Goal: Task Accomplishment & Management: Use online tool/utility

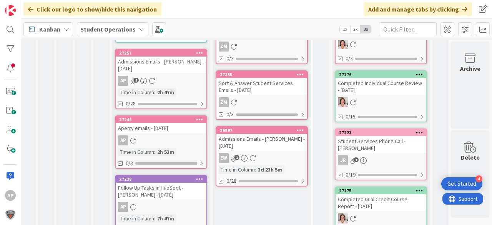
scroll to position [11, 23]
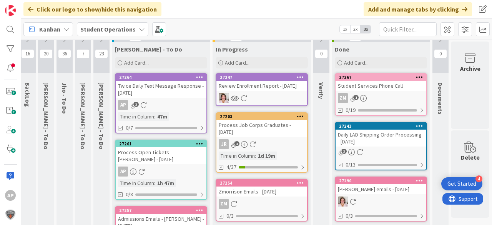
click at [98, 43] on button at bounding box center [101, 39] width 16 height 12
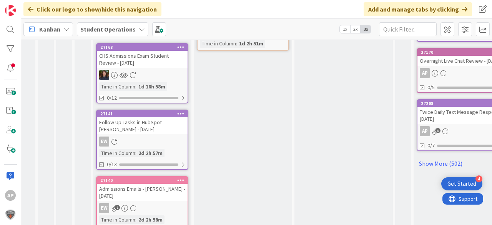
scroll to position [511, 23]
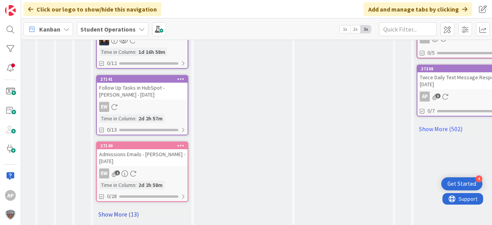
click at [136, 208] on link "Show More (13)" at bounding box center [142, 214] width 92 height 12
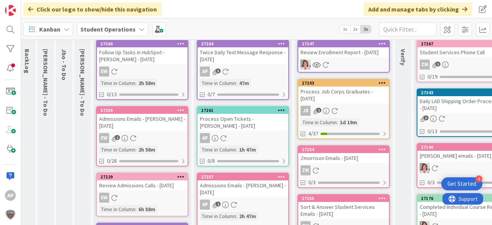
scroll to position [0, 23]
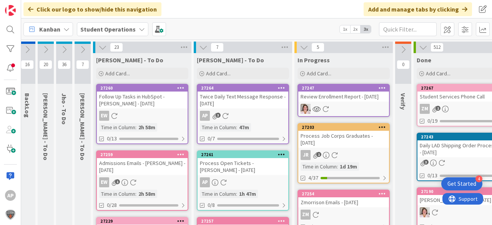
click at [102, 48] on icon at bounding box center [102, 47] width 8 height 8
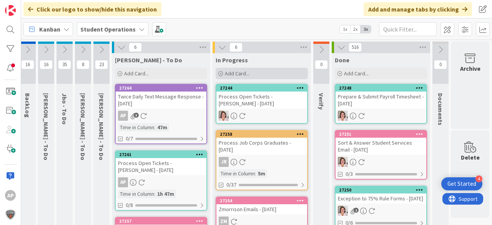
click at [250, 71] on div "Add Card..." at bounding box center [262, 74] width 92 height 12
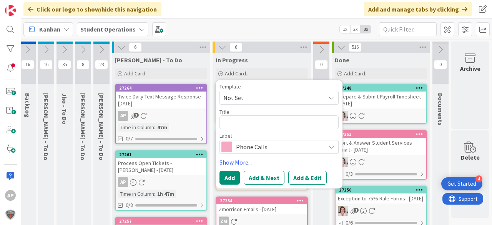
click at [292, 98] on span "Not Set" at bounding box center [272, 98] width 96 height 10
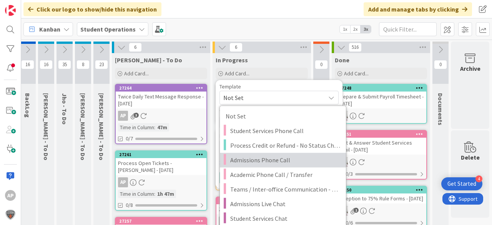
click at [301, 160] on span "Admissions Phone Call" at bounding box center [285, 160] width 110 height 10
type textarea "x"
type textarea "Admissions Phone Call"
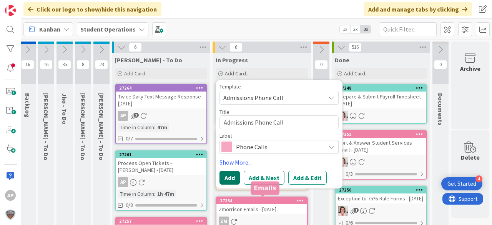
click at [228, 172] on button "Add" at bounding box center [230, 178] width 20 height 14
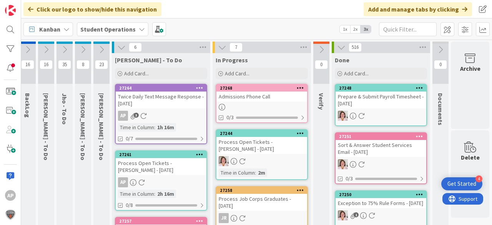
click at [249, 103] on link "27268 Admissions Phone Call 0/3" at bounding box center [262, 103] width 92 height 39
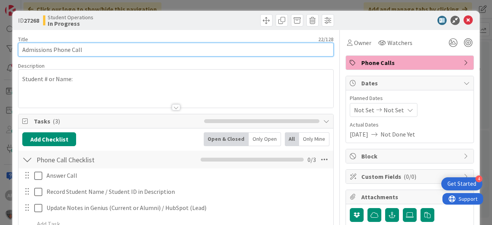
click at [191, 50] on input "Admissions Phone Call" at bounding box center [176, 50] width 316 height 14
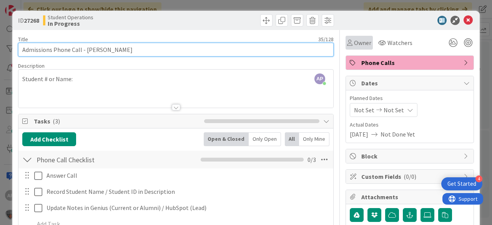
type input "Admissions Phone Call - Matt Kovacs"
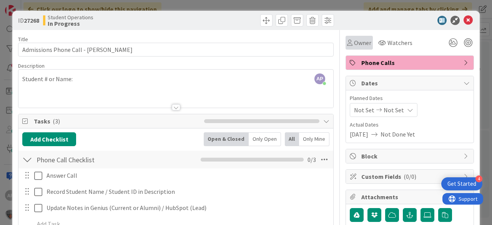
click at [354, 39] on span "Owner" at bounding box center [362, 42] width 17 height 9
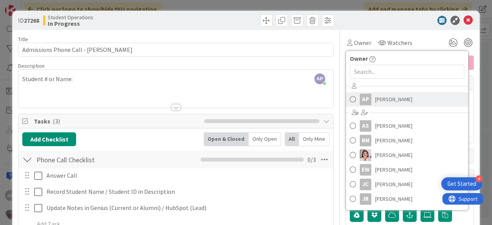
click at [382, 96] on span "[PERSON_NAME]" at bounding box center [394, 99] width 37 height 12
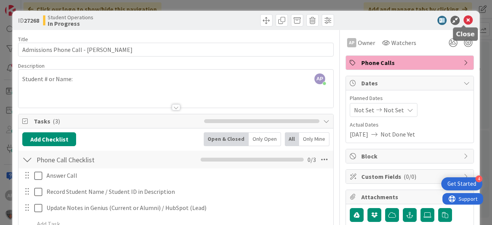
click at [465, 19] on icon at bounding box center [468, 20] width 9 height 9
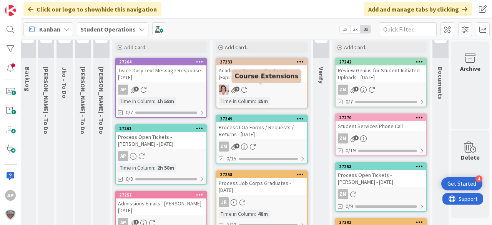
scroll to position [0, 25]
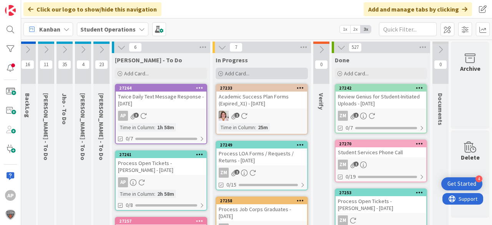
click at [225, 73] on span "Add Card..." at bounding box center [237, 73] width 25 height 7
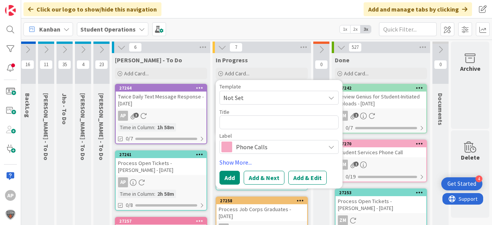
click at [254, 100] on span "Not Set" at bounding box center [272, 98] width 96 height 10
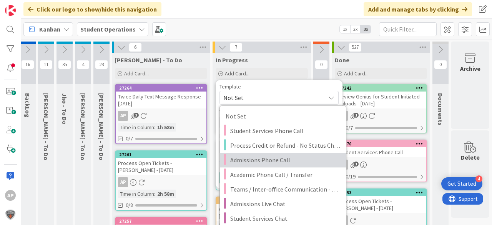
click at [277, 161] on span "Admissions Phone Call" at bounding box center [285, 160] width 110 height 10
type textarea "x"
type textarea "Admissions Phone Call"
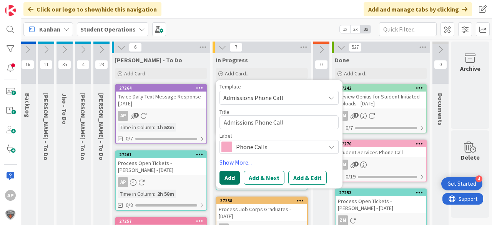
click at [227, 174] on button "Add" at bounding box center [230, 178] width 20 height 14
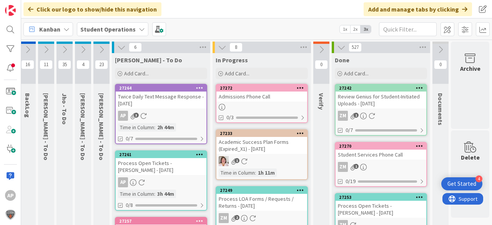
click at [270, 104] on div at bounding box center [262, 107] width 91 height 7
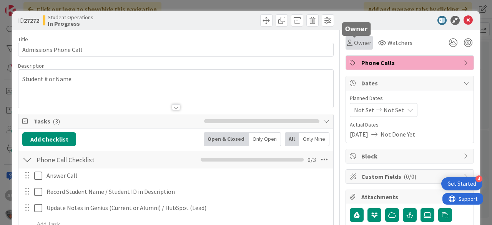
click at [349, 39] on div "Owner" at bounding box center [359, 42] width 24 height 9
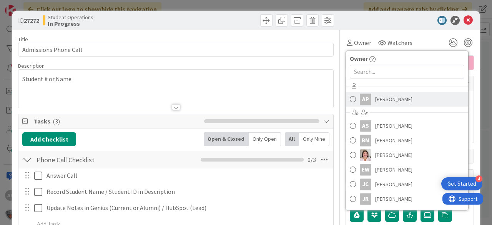
click at [376, 92] on link "AP [PERSON_NAME]" at bounding box center [407, 99] width 122 height 15
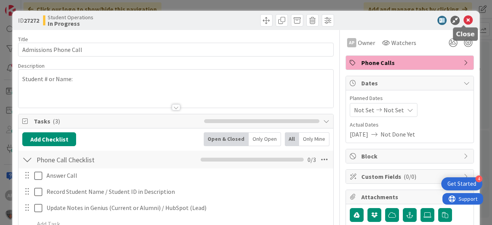
click at [466, 20] on icon at bounding box center [468, 20] width 9 height 9
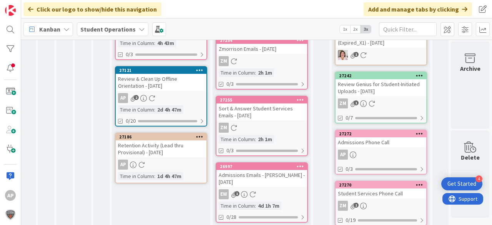
scroll to position [92, 26]
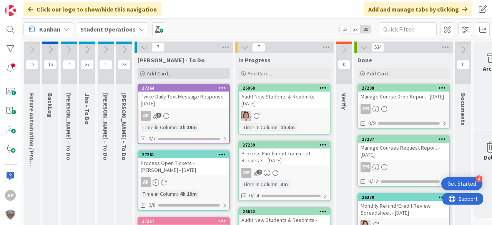
click at [169, 71] on span "Add Card..." at bounding box center [159, 73] width 25 height 7
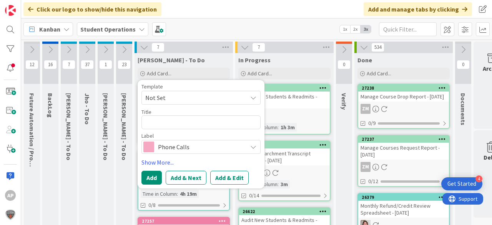
click at [181, 99] on span "Not Set" at bounding box center [193, 98] width 96 height 10
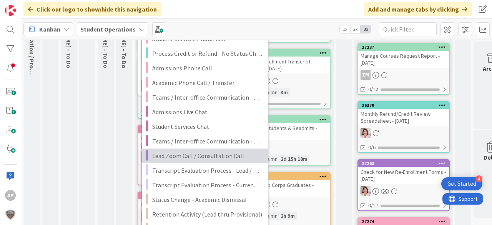
scroll to position [92, 0]
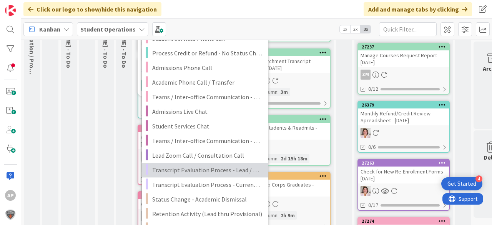
click at [237, 168] on span "Transcript Evaluation Process - Lead / New Student" at bounding box center [207, 170] width 110 height 10
type textarea "x"
type textarea "Transcript Evaluation Process - Lead / New Student"
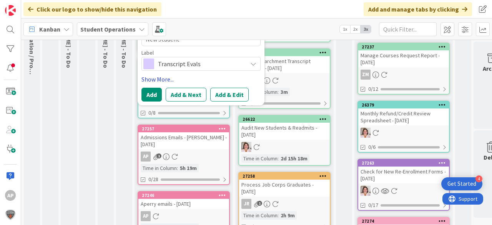
scroll to position [31, 0]
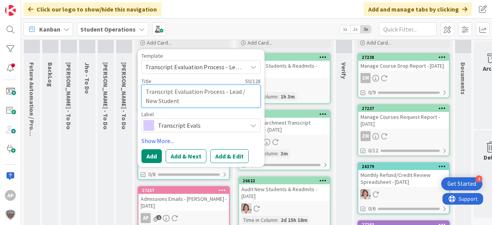
drag, startPoint x: 208, startPoint y: 98, endPoint x: 216, endPoint y: 97, distance: 8.6
click at [208, 98] on textarea "Transcript Evaluation Process - Lead / New Student" at bounding box center [201, 96] width 119 height 23
type textarea "x"
type textarea "Transcript Evaluation Process - Lead / New Student"
type textarea "x"
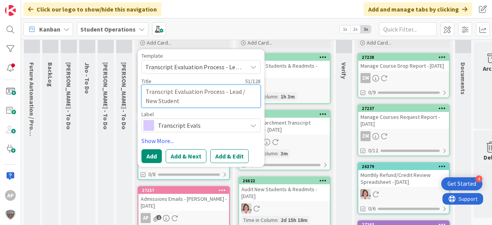
type textarea "Transcript Evaluation Process - Lead / New Student -"
type textarea "x"
type textarea "Transcript Evaluation Process - Lead / New Student -"
click at [195, 101] on textarea "Transcript Evaluation Process - Lead / New Student -" at bounding box center [201, 96] width 119 height 23
type textarea "x"
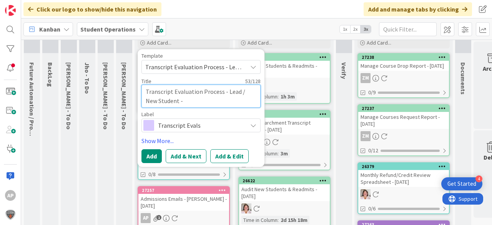
type textarea "Transcript Evaluation Process - Lead / New Student - D"
type textarea "x"
type textarea "Transcript Evaluation Process - Lead / New Student - De"
type textarea "x"
type textarea "Transcript Evaluation Process - Lead / New Student - Dev"
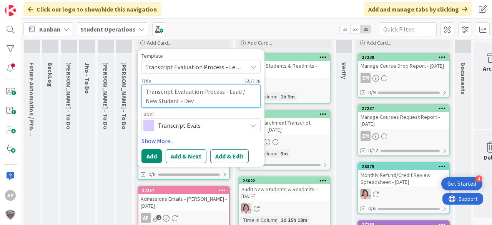
type textarea "x"
type textarea "Transcript Evaluation Process - Lead / New Student - [PERSON_NAME]"
type textarea "x"
type textarea "Transcript Evaluation Process - Lead / New Student - [PERSON_NAME]"
type textarea "x"
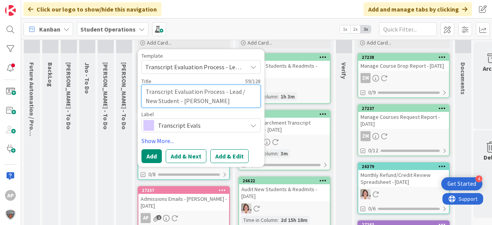
type textarea "Transcript Evaluation Process - Lead / New Student - [PERSON_NAME]"
type textarea "x"
type textarea "Transcript Evaluation Process - Lead / New Student - [PERSON_NAME]"
type textarea "x"
type textarea "Transcript Evaluation Process - Lead / New Student - [PERSON_NAME]"
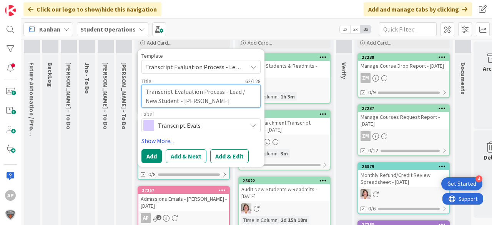
type textarea "x"
type textarea "Transcript Evaluation Process - Lead / New Student - [PERSON_NAME]"
type textarea "x"
type textarea "Transcript Evaluation Process - Lead / New Student - [PERSON_NAME]"
drag, startPoint x: 189, startPoint y: 100, endPoint x: 219, endPoint y: 95, distance: 30.0
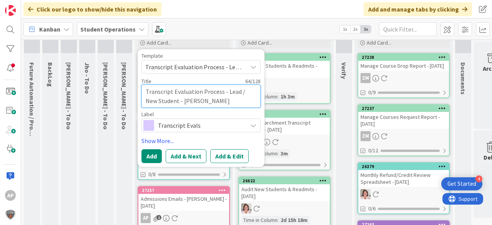
click at [190, 100] on textarea "Transcript Evaluation Process - Lead / New Student - [PERSON_NAME]" at bounding box center [201, 96] width 119 height 23
type textarea "x"
type textarea "Transcript Evaluation Process - Lead / New Student - [PERSON_NAME]"
type textarea "x"
type textarea "Transcript Evaluation Process - Lead / New Student - [PERSON_NAME]"
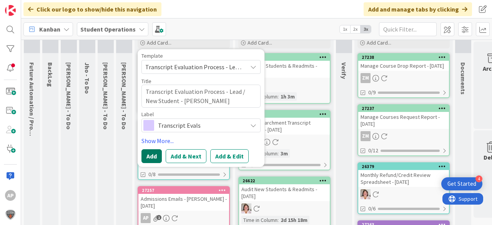
click at [153, 157] on button "Add" at bounding box center [152, 156] width 20 height 14
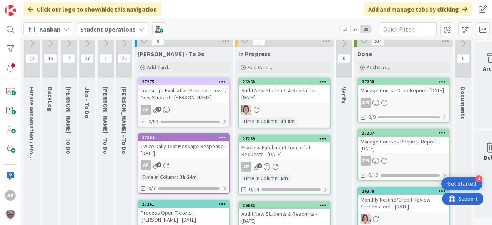
scroll to position [0, 0]
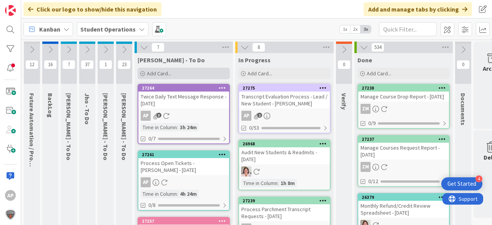
click at [170, 74] on span "Add Card..." at bounding box center [159, 73] width 25 height 7
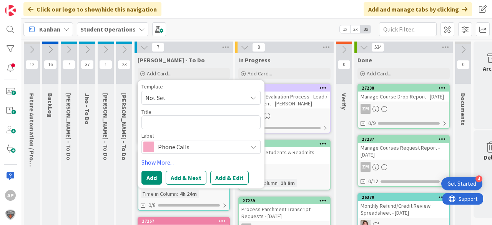
click at [167, 102] on span "Not Set" at bounding box center [193, 98] width 96 height 10
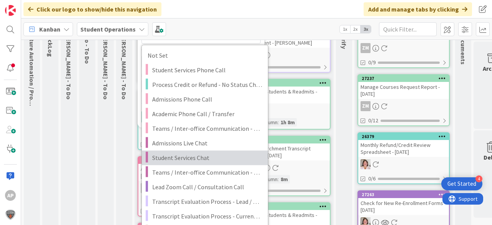
scroll to position [62, 0]
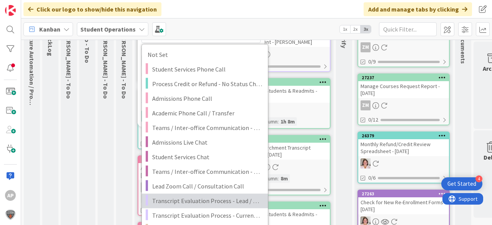
click at [242, 199] on span "Transcript Evaluation Process - Lead / New Student" at bounding box center [207, 201] width 110 height 10
type textarea "x"
type textarea "Transcript Evaluation Process - Lead / New Student"
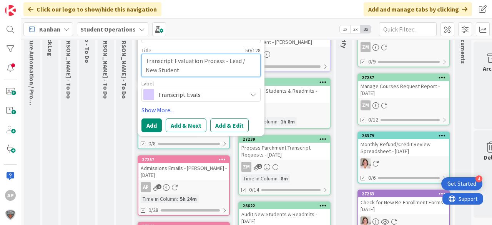
click at [209, 73] on textarea "Transcript Evaluation Process - Lead / New Student" at bounding box center [201, 65] width 119 height 23
type textarea "x"
type textarea "Transcript Evaluation Process - Lead / New Student"
type textarea "x"
type textarea "Transcript Evaluation Process - Lead / New Student -"
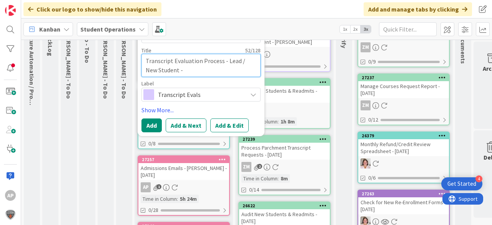
type textarea "x"
type textarea "Transcript Evaluation Process - Lead / New Student -"
click at [190, 70] on textarea "Transcript Evaluation Process - Lead / New Student -" at bounding box center [201, 65] width 119 height 23
type textarea "x"
type textarea "Transcript Evaluation Process - Lead / New Student - J"
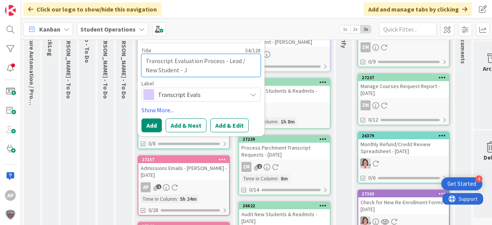
type textarea "x"
type textarea "Transcript Evaluation Process - Lead / New Student - [PERSON_NAME]"
type textarea "x"
type textarea "Transcript Evaluation Process - Lead / New Student - Joh"
type textarea "x"
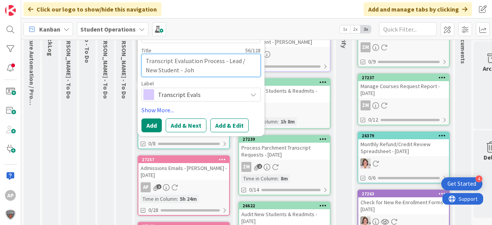
type textarea "Transcript Evaluation Process - Lead / New Student - [PERSON_NAME]"
type textarea "x"
type textarea "Transcript Evaluation Process - Lead / New Student - [PERSON_NAME]"
type textarea "x"
type textarea "Transcript Evaluation Process - Lead / New Student - [PERSON_NAME]"
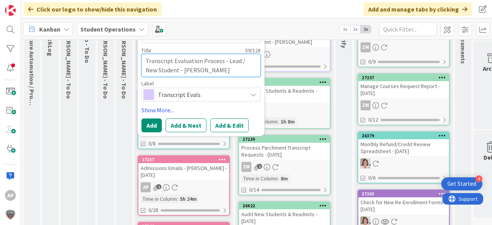
type textarea "x"
type textarea "Transcript Evaluation Process - Lead / New Student - [PERSON_NAME]"
type textarea "x"
type textarea "Transcript Evaluation Process - Lead / New Student - [PERSON_NAME]"
type textarea "x"
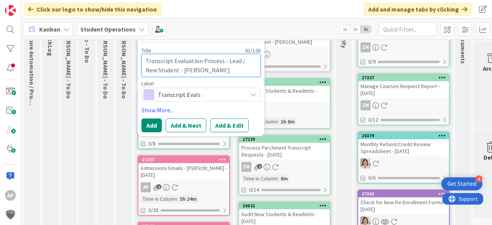
type textarea "Transcript Evaluation Process - Lead / New Student - [PERSON_NAME]"
type textarea "x"
type textarea "Transcript Evaluation Process - Lead / New Student - [PERSON_NAME]"
type textarea "x"
type textarea "Transcript Evaluation Process - Lead / New Student - [PERSON_NAME]"
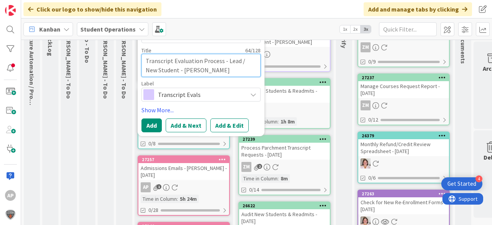
type textarea "x"
type textarea "Transcript Evaluation Process - Lead / New Student - [PERSON_NAME]"
type textarea "x"
type textarea "Transcript Evaluation Process - Lead / New Student - [PERSON_NAME]"
click at [170, 70] on textarea "Transcript Evaluation Process - Lead / New Student - [PERSON_NAME]" at bounding box center [201, 65] width 119 height 23
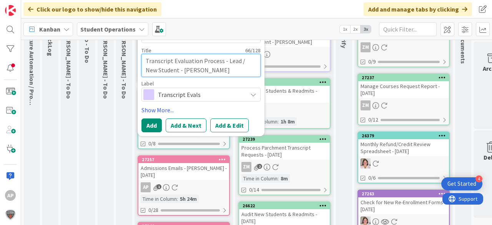
type textarea "x"
type textarea "Transcript Evaluation Process - Lead / New Student - AJohnaria [PERSON_NAME]"
type textarea "x"
type textarea "Transcript Evaluation Process - Lead / New Student - AlJohnaria [PERSON_NAME]"
type textarea "x"
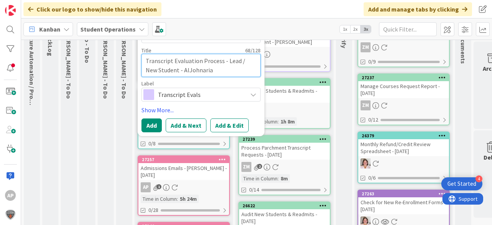
type textarea "Transcript Evaluation Process - Lead / New Student - [PERSON_NAME]"
type textarea "x"
type textarea "Transcript Evaluation Process - Lead / New Student - AleeJohnaria [PERSON_NAME]"
type textarea "x"
type textarea "Transcript Evaluation Process - Lead / New Student - [PERSON_NAME]"
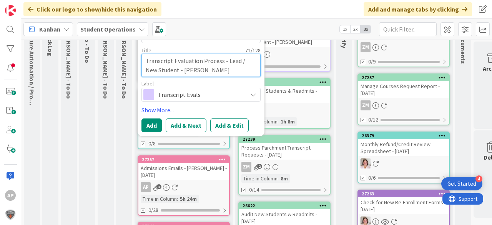
type textarea "x"
type textarea "Transcript Evaluation Process - Lead / New Student - AleeciJohnaria [PERSON_NAM…"
type textarea "x"
type textarea "Transcript Evaluation Process - Lead / New Student - [PERSON_NAME]"
type textarea "x"
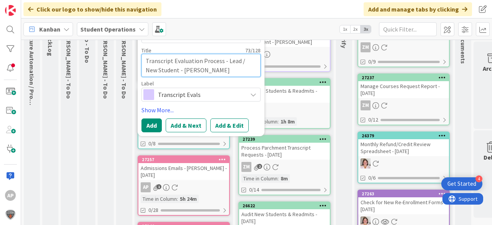
type textarea "Transcript Evaluation Process - Lead / New Student - [PERSON_NAME]"
type textarea "x"
type textarea "Transcript Evaluation Process - Lead / New Student - [PERSON_NAME]"
type textarea "x"
type textarea "Transcript Evaluation Process - Lead / New Student - [PERSON_NAME]"
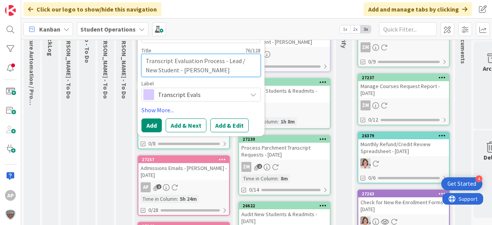
type textarea "x"
type textarea "Transcript Evaluation Process - Lead / New Student - Aleeciannaohnaria [PERSON_…"
type textarea "x"
type textarea "Transcript Evaluation Process - Lead / New Student - [PERSON_NAME]"
type textarea "x"
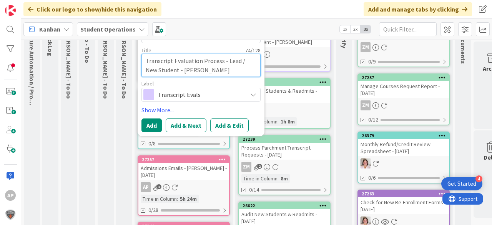
type textarea "Transcript Evaluation Process - Lead / New Student - Aleeciannanaria [PERSON_NA…"
type textarea "x"
type textarea "Transcript Evaluation Process - Lead / New Student - Aleeciannaaria [PERSON_NAM…"
type textarea "x"
type textarea "Transcript Evaluation Process - Lead / New Student - Aleeciannaria [PERSON_NAME]"
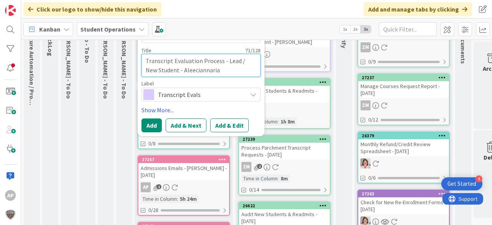
type textarea "x"
type textarea "Transcript Evaluation Process - Lead / New Student - [PERSON_NAME]"
type textarea "x"
type textarea "Transcript Evaluation Process - Lead / New Student - [PERSON_NAME]"
type textarea "x"
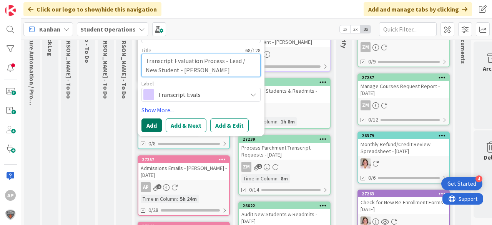
type textarea "Transcript Evaluation Process - Lead / New Student - [PERSON_NAME]"
click at [149, 123] on button "Add" at bounding box center [152, 126] width 20 height 14
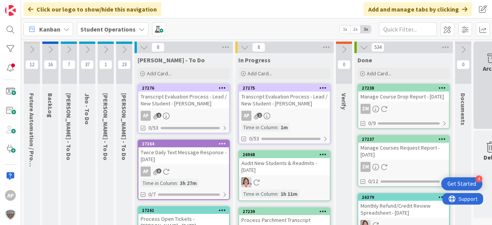
scroll to position [0, 0]
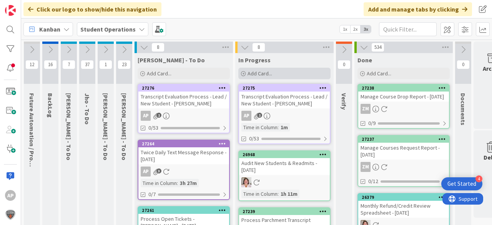
click at [261, 73] on span "Add Card..." at bounding box center [260, 73] width 25 height 7
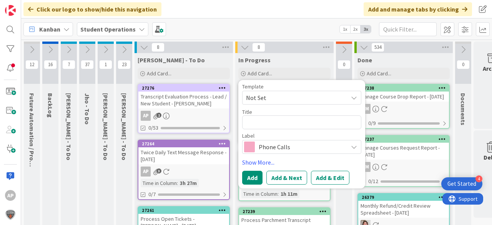
click at [294, 100] on span "Not Set" at bounding box center [294, 98] width 96 height 10
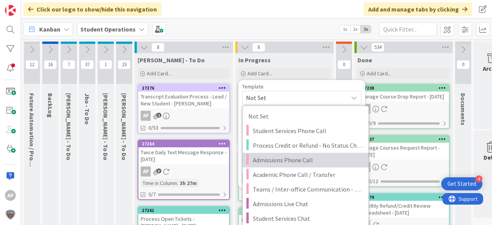
click at [306, 162] on span "Admissions Phone Call" at bounding box center [308, 160] width 110 height 10
type textarea "x"
type textarea "Admissions Phone Call"
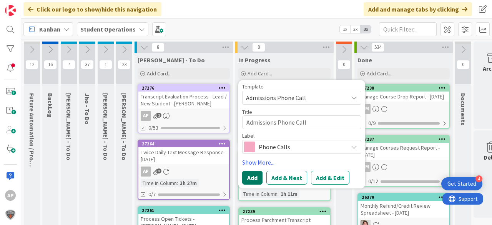
click at [251, 177] on button "Add" at bounding box center [252, 178] width 20 height 14
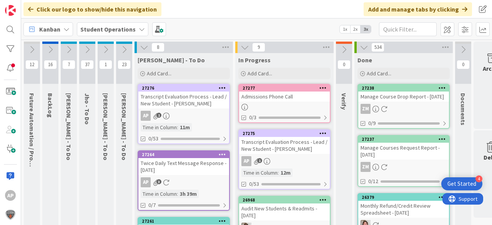
click at [297, 100] on div "Admissions Phone Call" at bounding box center [284, 97] width 91 height 10
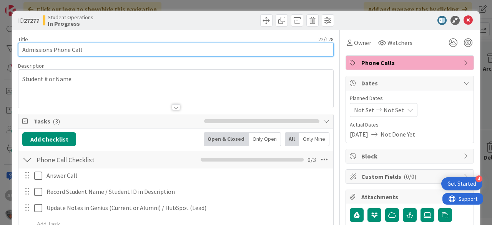
click at [194, 47] on input "Admissions Phone Call" at bounding box center [176, 50] width 316 height 14
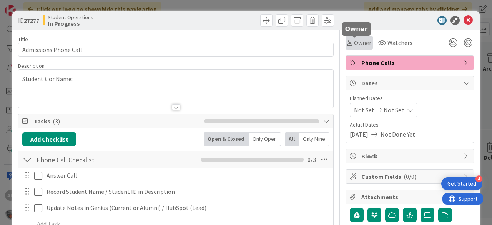
click at [354, 43] on span "Owner" at bounding box center [362, 42] width 17 height 9
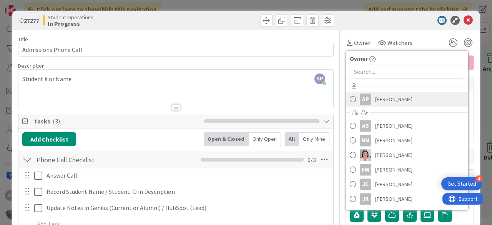
click at [376, 98] on span "[PERSON_NAME]" at bounding box center [394, 99] width 37 height 12
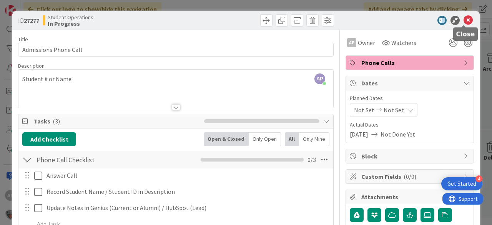
click at [466, 17] on icon at bounding box center [468, 20] width 9 height 9
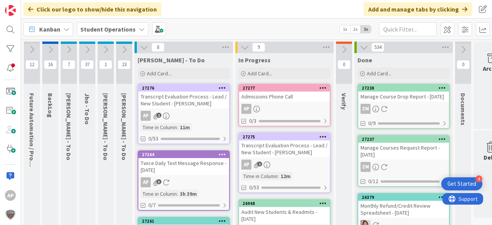
click at [295, 114] on link "27277 Admissions Phone Call AP 0/3" at bounding box center [285, 105] width 92 height 43
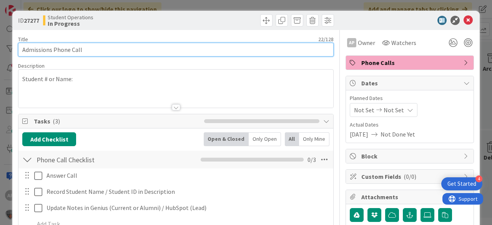
click at [134, 48] on input "Admissions Phone Call" at bounding box center [176, 50] width 316 height 14
type input "Admissions Phone Call - [PERSON_NAME] sister"
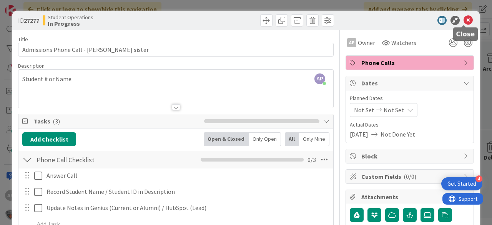
click at [464, 18] on icon at bounding box center [468, 20] width 9 height 9
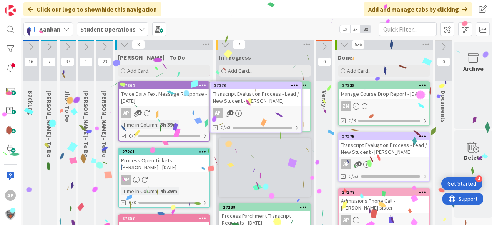
scroll to position [0, 20]
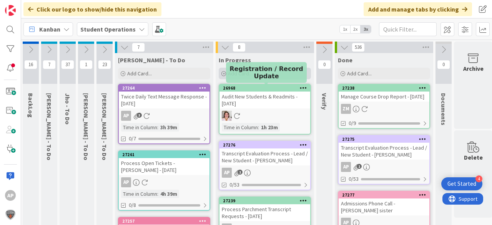
click at [269, 71] on div "Add Card..." at bounding box center [265, 74] width 92 height 12
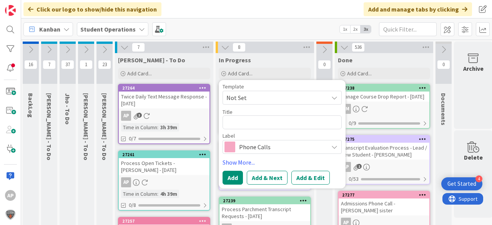
click at [251, 97] on span "Not Set" at bounding box center [275, 98] width 96 height 10
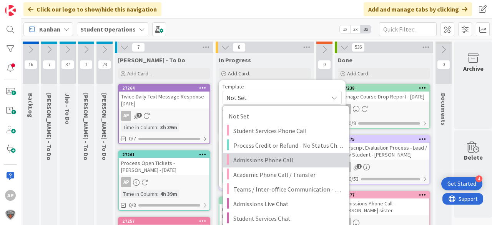
click at [261, 162] on span "Admissions Phone Call" at bounding box center [289, 160] width 110 height 10
type textarea "x"
type textarea "Admissions Phone Call"
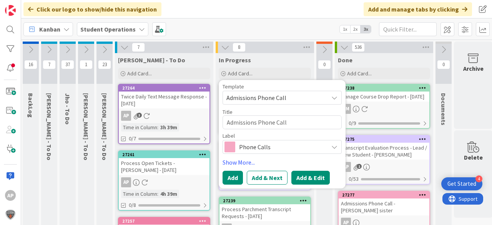
click at [299, 174] on button "Add & Edit" at bounding box center [311, 178] width 38 height 14
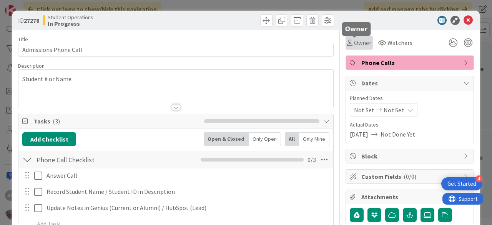
click at [356, 40] on span "Owner" at bounding box center [362, 42] width 17 height 9
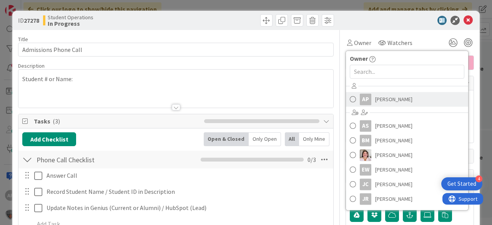
click at [376, 98] on span "[PERSON_NAME]" at bounding box center [394, 99] width 37 height 12
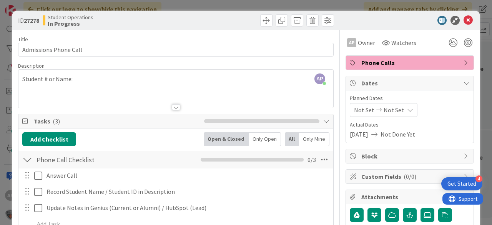
click at [102, 57] on div "Title 22 / 128 Admissions Phone Call Description AP [PERSON_NAME] just joined S…" at bounding box center [176, 216] width 316 height 373
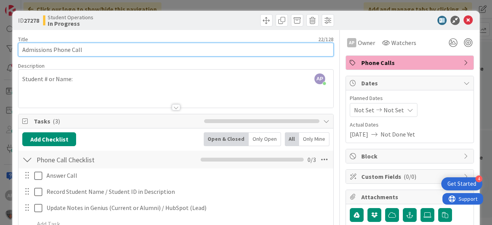
click at [104, 51] on input "Admissions Phone Call" at bounding box center [176, 50] width 316 height 14
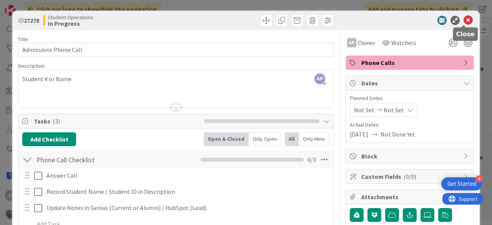
click at [464, 17] on icon at bounding box center [468, 20] width 9 height 9
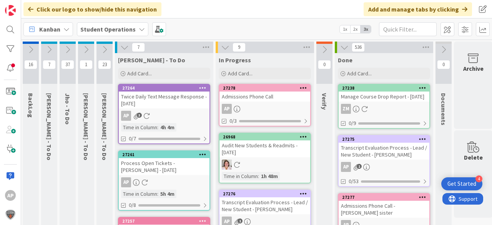
click at [281, 92] on div "Admissions Phone Call" at bounding box center [265, 97] width 91 height 10
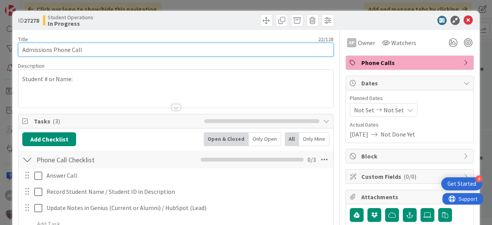
click at [110, 49] on input "Admissions Phone Call" at bounding box center [176, 50] width 316 height 14
type input "Admissions Phone Call - [PERSON_NAME]"
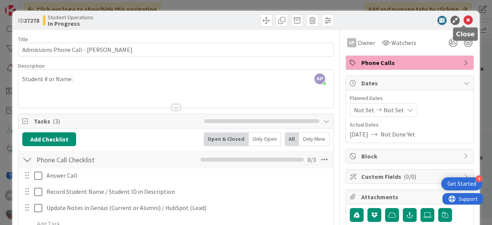
click at [464, 22] on icon at bounding box center [468, 20] width 9 height 9
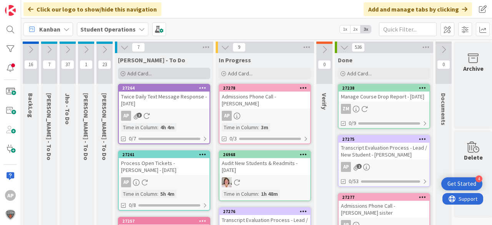
drag, startPoint x: 491, startPoint y: 55, endPoint x: 155, endPoint y: 73, distance: 336.3
click at [132, 75] on span "Add Card..." at bounding box center [139, 73] width 25 height 7
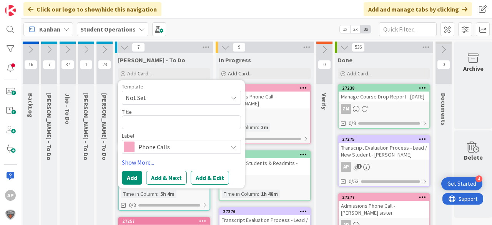
click at [146, 91] on span "Not Set" at bounding box center [181, 98] width 119 height 14
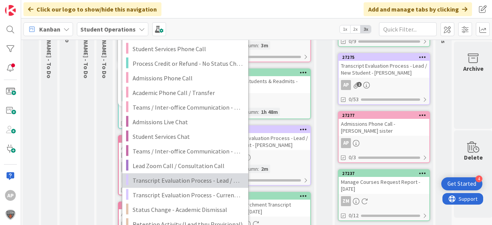
scroll to position [92, 20]
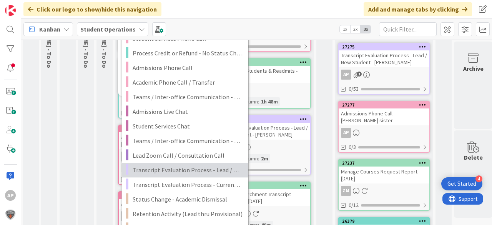
click at [215, 170] on span "Transcript Evaluation Process - Lead / New Student" at bounding box center [188, 170] width 110 height 10
type textarea "x"
type textarea "Transcript Evaluation Process - Lead / New Student"
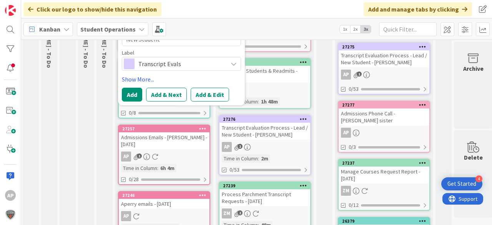
scroll to position [0, 20]
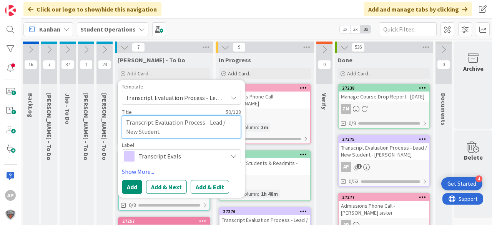
click at [173, 129] on textarea "Transcript Evaluation Process - Lead / New Student" at bounding box center [181, 126] width 119 height 23
type textarea "x"
type textarea "Transcript Evaluation Process - Lead / New Student"
type textarea "x"
type textarea "Transcript Evaluation Process - Lead / New Student -"
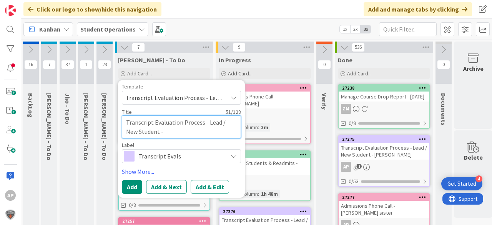
type textarea "x"
type textarea "Transcript Evaluation Process - Lead / New Student -"
type textarea "x"
type textarea "Transcript Evaluation Process - Lead / New Student - O"
type textarea "x"
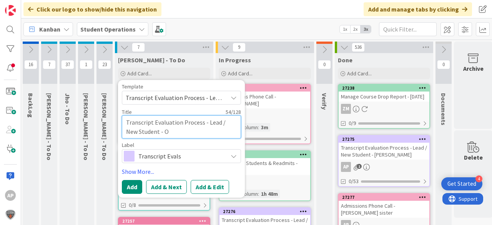
type textarea "Transcript Evaluation Process - Lead / New Student - Os"
type textarea "x"
type textarea "Transcript Evaluation Process - Lead / New Student - Osk"
type textarea "x"
type textarea "Transcript Evaluation Process - Lead / New Student - [PERSON_NAME]"
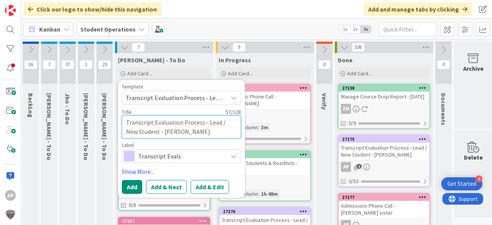
type textarea "x"
type textarea "Transcript Evaluation Process - Lead / New Student - [PERSON_NAME]"
type textarea "x"
type textarea "Transcript Evaluation Process - Lead / New Student - [PERSON_NAME]"
type textarea "x"
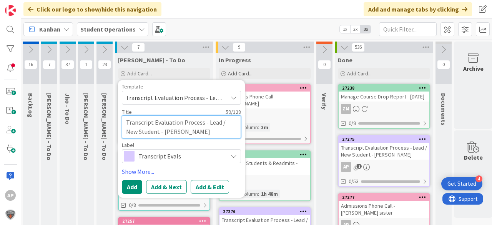
type textarea "Transcript Evaluation Process - Lead / New Student - [PERSON_NAME]"
type textarea "x"
type textarea "Transcript Evaluation Process - Lead / New Student - [PERSON_NAME]"
type textarea "x"
type textarea "Transcript Evaluation Process - Lead / New Student - [PERSON_NAME]"
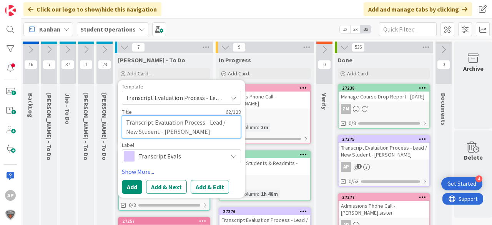
type textarea "x"
type textarea "Transcript Evaluation Process - Lead / New Student - [PERSON_NAME]"
type textarea "x"
type textarea "Transcript Evaluation Process - Lead / New Student - [PERSON_NAME]"
type textarea "x"
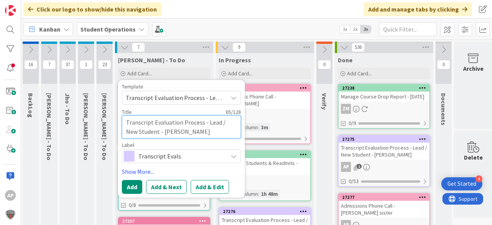
type textarea "Transcript Evaluation Process - Lead / New Student - [PERSON_NAME]"
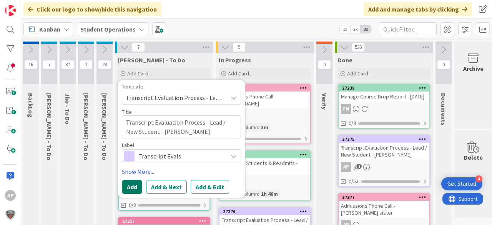
click at [137, 183] on button "Add" at bounding box center [132, 187] width 20 height 14
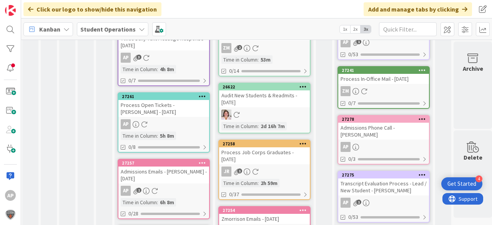
scroll to position [0, 20]
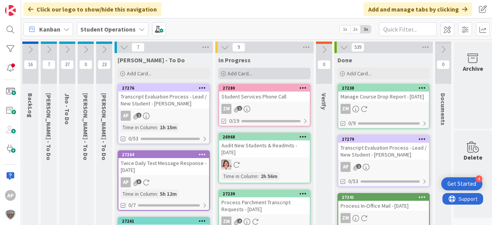
click at [250, 72] on span "Add Card..." at bounding box center [240, 73] width 25 height 7
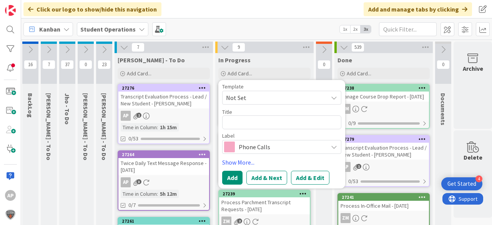
click at [260, 96] on span "Not Set" at bounding box center [274, 98] width 96 height 10
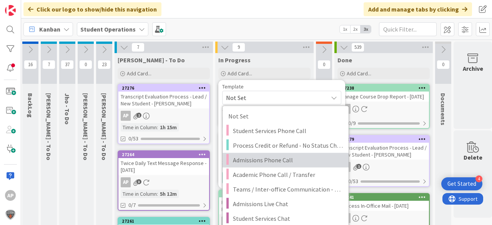
click at [282, 161] on span "Admissions Phone Call" at bounding box center [288, 160] width 110 height 10
type textarea "x"
type textarea "Admissions Phone Call"
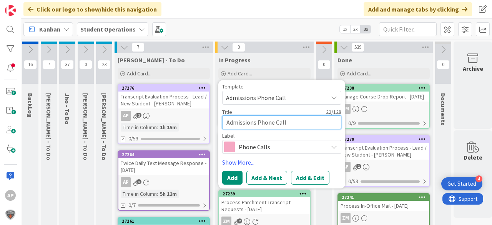
click at [300, 122] on textarea "Admissions Phone Call" at bounding box center [281, 122] width 119 height 14
type textarea "x"
type textarea "Admissions Phone Call -"
type textarea "x"
type textarea "Admissions Phone Call - L"
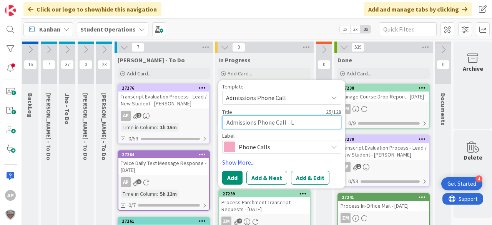
type textarea "x"
type textarea "Admissions Phone Call - La"
type textarea "x"
type textarea "Admissions Phone Call - Lai"
type textarea "x"
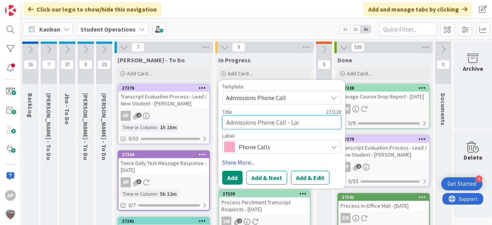
type textarea "Admissions Phone Call - Laik"
type textarea "x"
type textarea "Admissions Phone Call - Laika"
type textarea "x"
type textarea "Admissions Phone Call - [GEOGRAPHIC_DATA]"
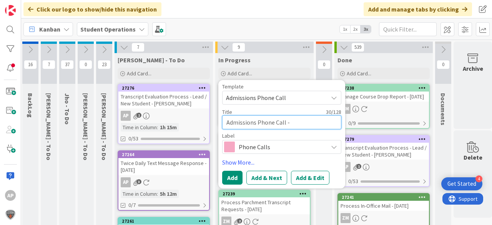
type textarea "x"
type textarea "Admissions Phone Call - [GEOGRAPHIC_DATA]"
type textarea "x"
type textarea "Admissions Phone Call - Laikah N"
type textarea "x"
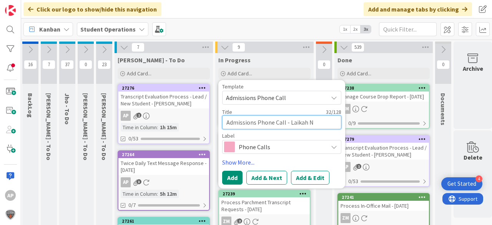
type textarea "Admissions Phone Call - Laikah Na"
type textarea "x"
type textarea "Admissions Phone Call - Laikah Nas"
type textarea "x"
type textarea "Admissions Phone Call - Laikah Nass"
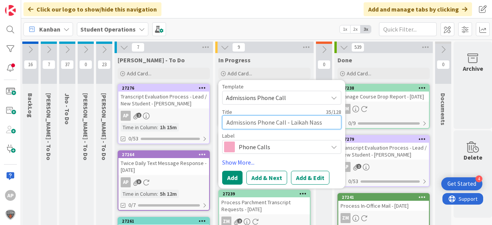
type textarea "x"
type textarea "Admissions Phone Call - [PERSON_NAME]"
type textarea "x"
type textarea "Admissions Phone Call - [PERSON_NAME]"
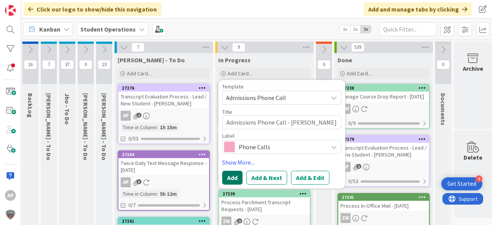
click at [231, 179] on button "Add" at bounding box center [232, 178] width 20 height 14
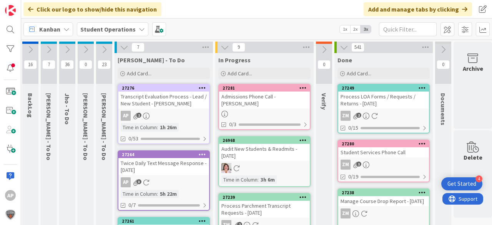
click at [268, 111] on div at bounding box center [264, 114] width 91 height 7
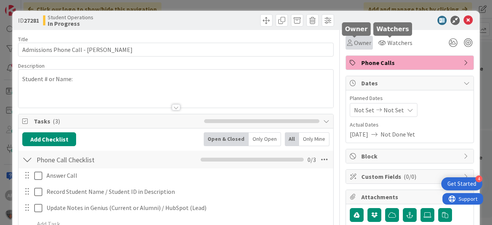
click at [349, 38] on div "Owner" at bounding box center [359, 42] width 24 height 9
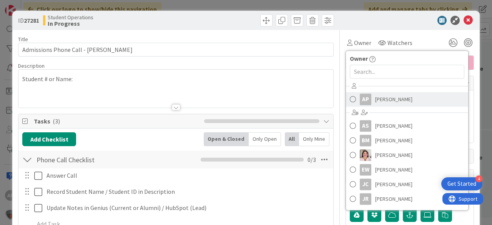
click at [376, 96] on span "[PERSON_NAME]" at bounding box center [394, 99] width 37 height 12
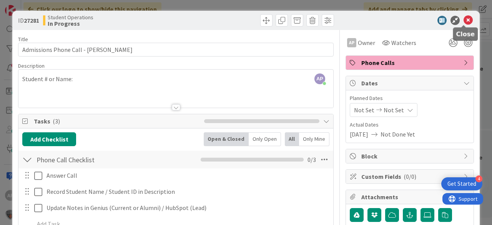
click at [464, 20] on icon at bounding box center [468, 20] width 9 height 9
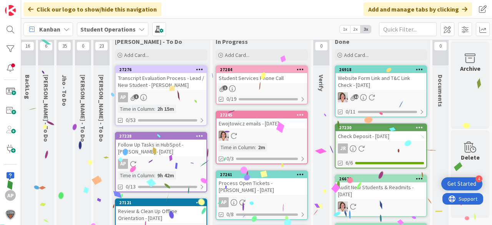
scroll to position [18, 27]
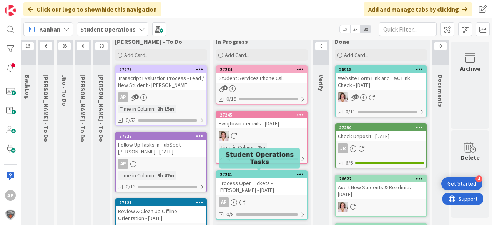
click at [270, 183] on div "Process Open Tickets - [PERSON_NAME] - [DATE]" at bounding box center [262, 186] width 91 height 17
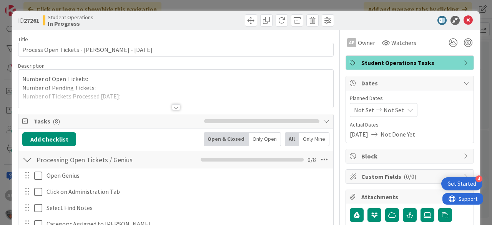
click at [134, 97] on div at bounding box center [175, 98] width 315 height 20
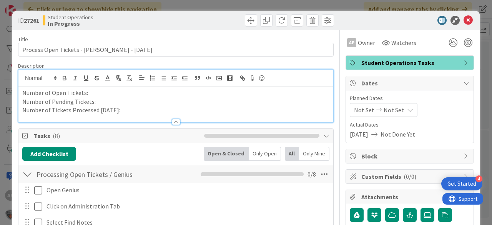
click at [135, 111] on p "Number of Tickets Processed [DATE]:" at bounding box center [175, 110] width 307 height 9
click at [108, 104] on p "Number of Pending Tickets:" at bounding box center [175, 101] width 307 height 9
click at [107, 102] on p "Number of Pending Tickets:2" at bounding box center [175, 101] width 307 height 9
click at [128, 110] on p "Number of Tickets Processed [DATE]:1" at bounding box center [175, 110] width 307 height 9
click at [100, 95] on p "Number of Open Tickets:" at bounding box center [175, 92] width 307 height 9
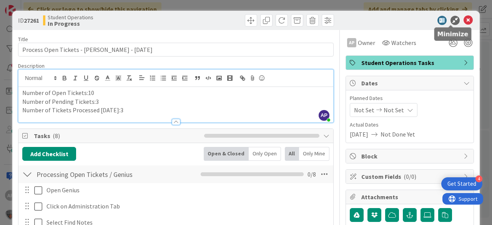
click at [464, 21] on icon at bounding box center [468, 20] width 9 height 9
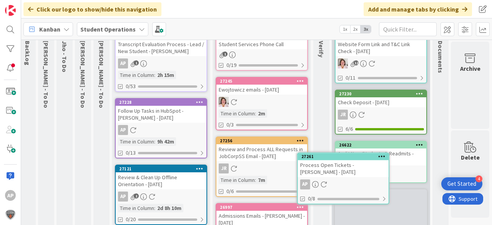
scroll to position [69, 27]
